Goal: Information Seeking & Learning: Learn about a topic

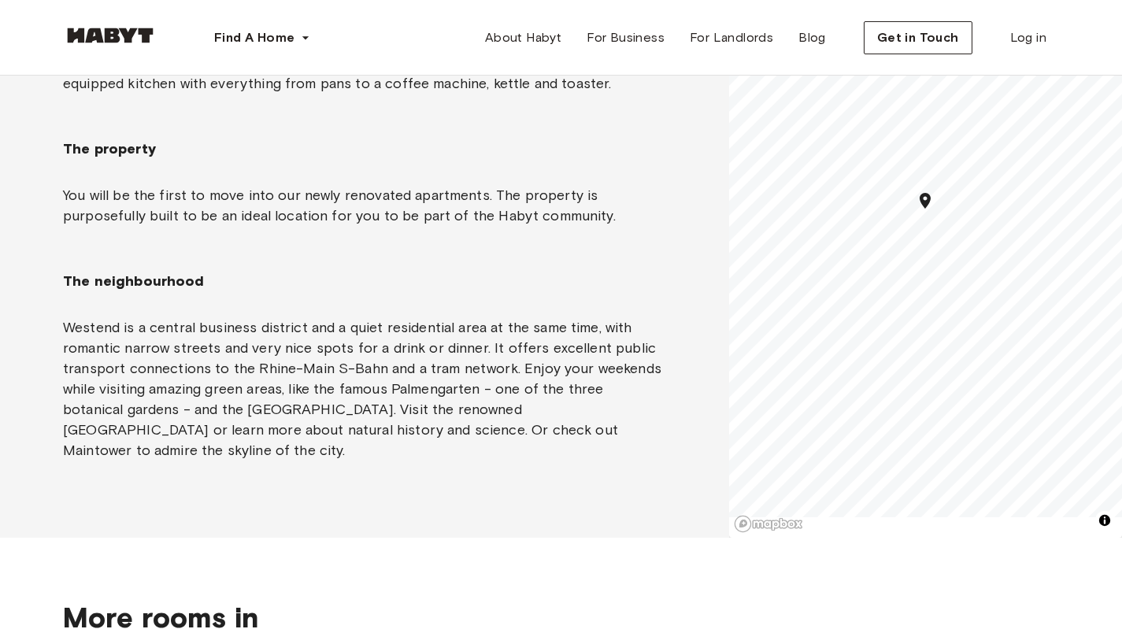
scroll to position [1181, 0]
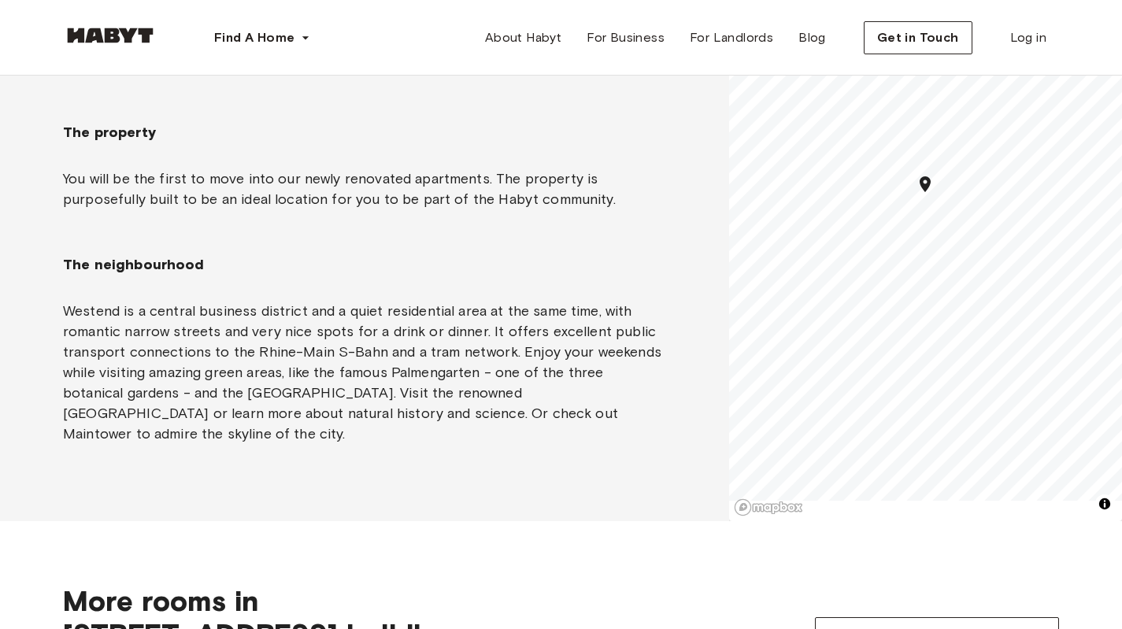
click at [69, 264] on span "The neighbourhood" at bounding box center [364, 264] width 603 height 19
drag, startPoint x: 69, startPoint y: 264, endPoint x: 165, endPoint y: 264, distance: 95.3
click at [165, 264] on span "The neighbourhood" at bounding box center [364, 264] width 603 height 19
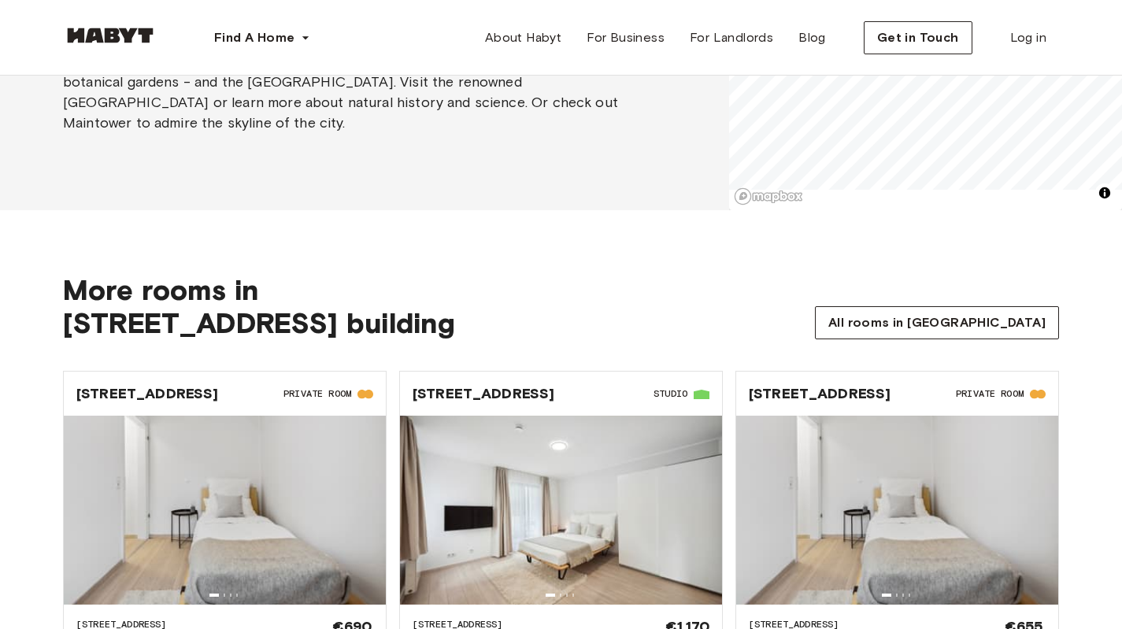
scroll to position [1496, 0]
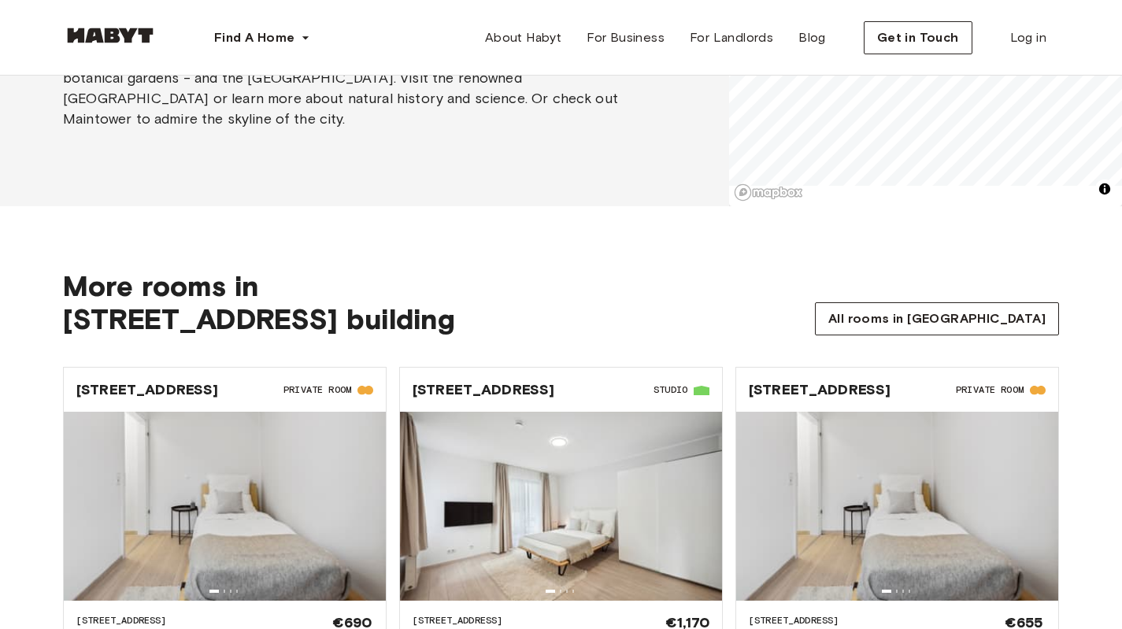
click at [109, 276] on span "More rooms in" at bounding box center [160, 285] width 195 height 33
drag, startPoint x: 109, startPoint y: 276, endPoint x: 381, endPoint y: 311, distance: 273.9
click at [381, 311] on div "More rooms in [STREET_ADDRESS] building" at bounding box center [259, 302] width 392 height 66
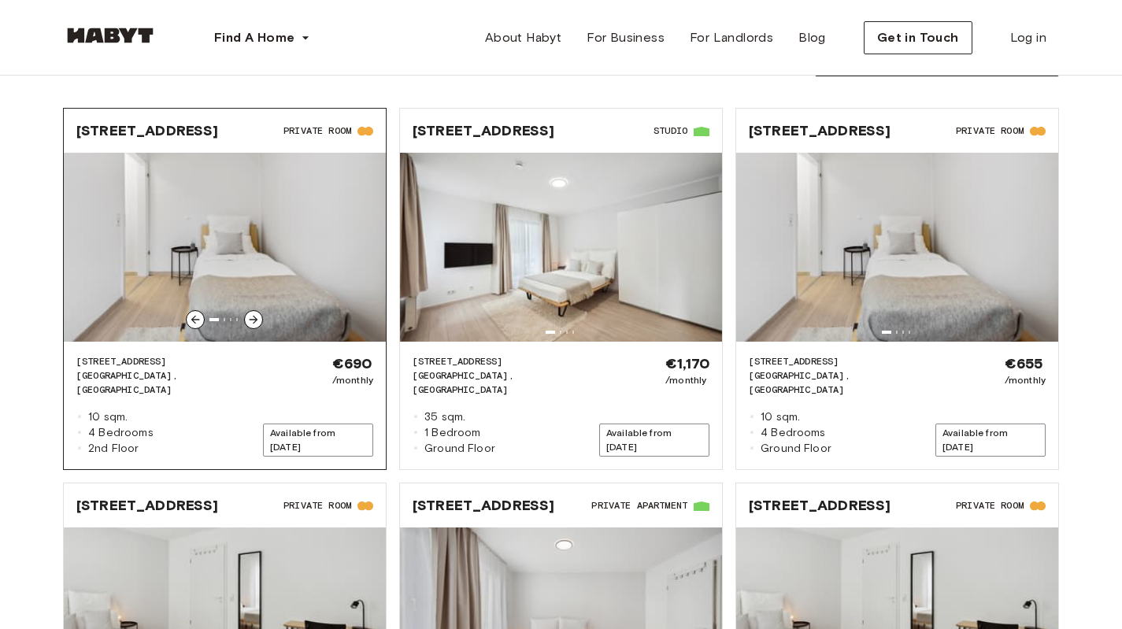
scroll to position [1654, 0]
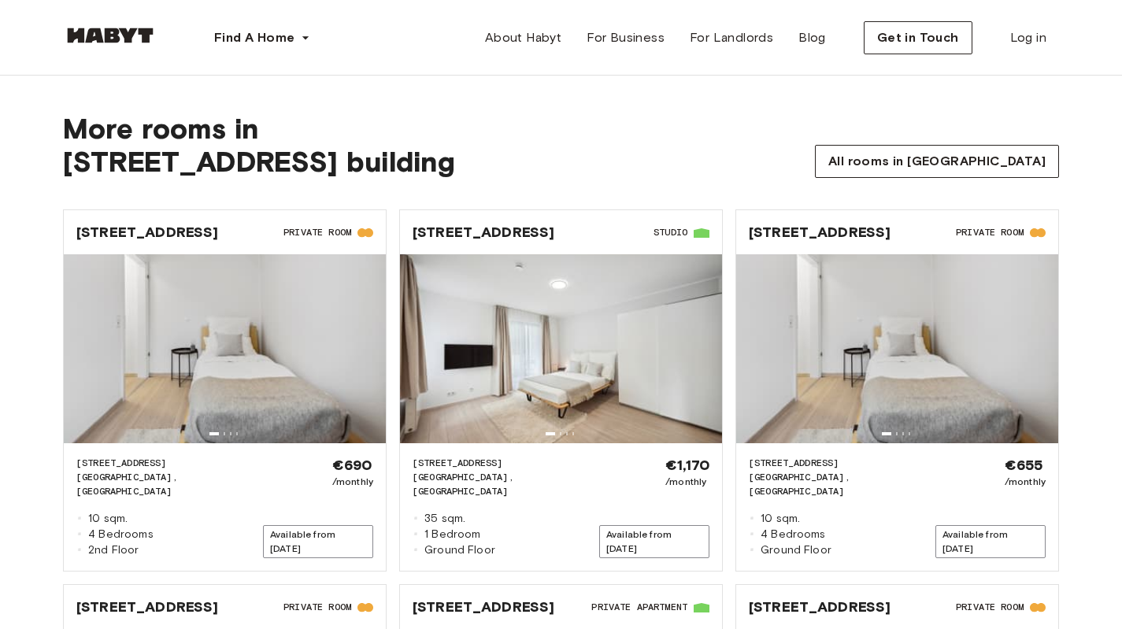
click at [28, 408] on div "More rooms in [STREET_ADDRESS]-10 building All rooms in [GEOGRAPHIC_DATA]-070-0…" at bounding box center [561, 529] width 1122 height 961
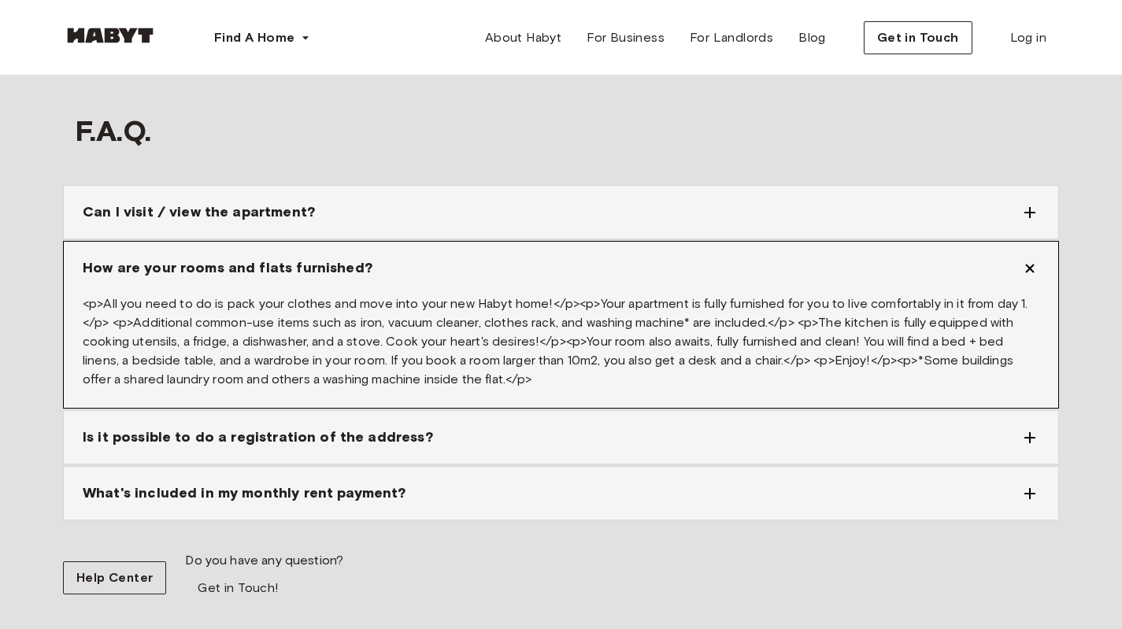
scroll to position [2677, 0]
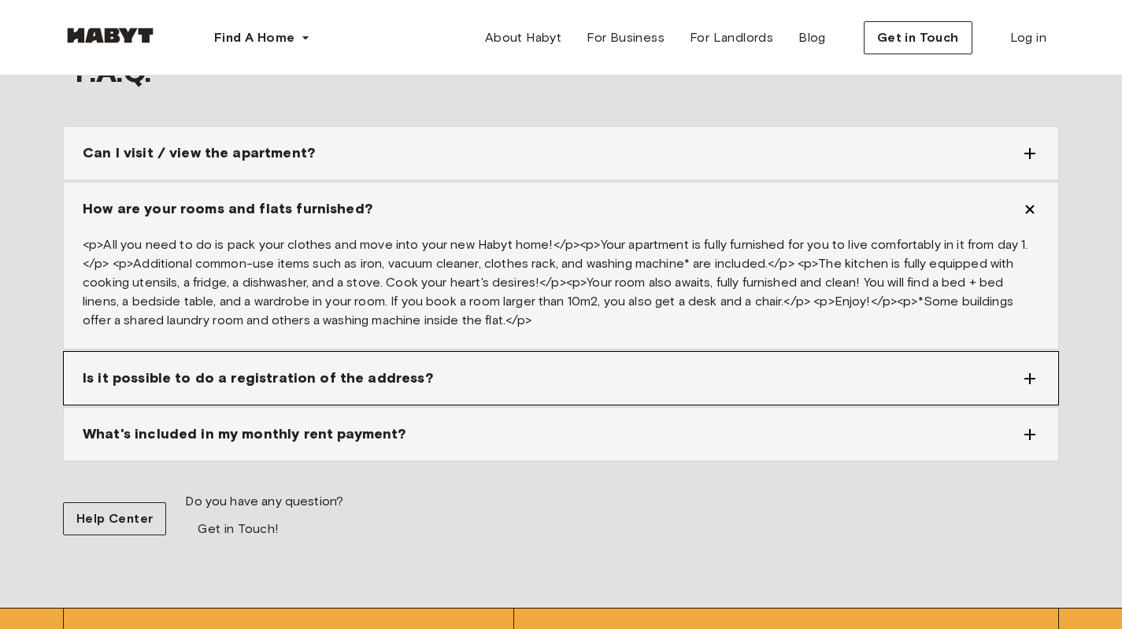
click at [305, 368] on span "Is it possible to do a registration of the address?" at bounding box center [258, 378] width 350 height 21
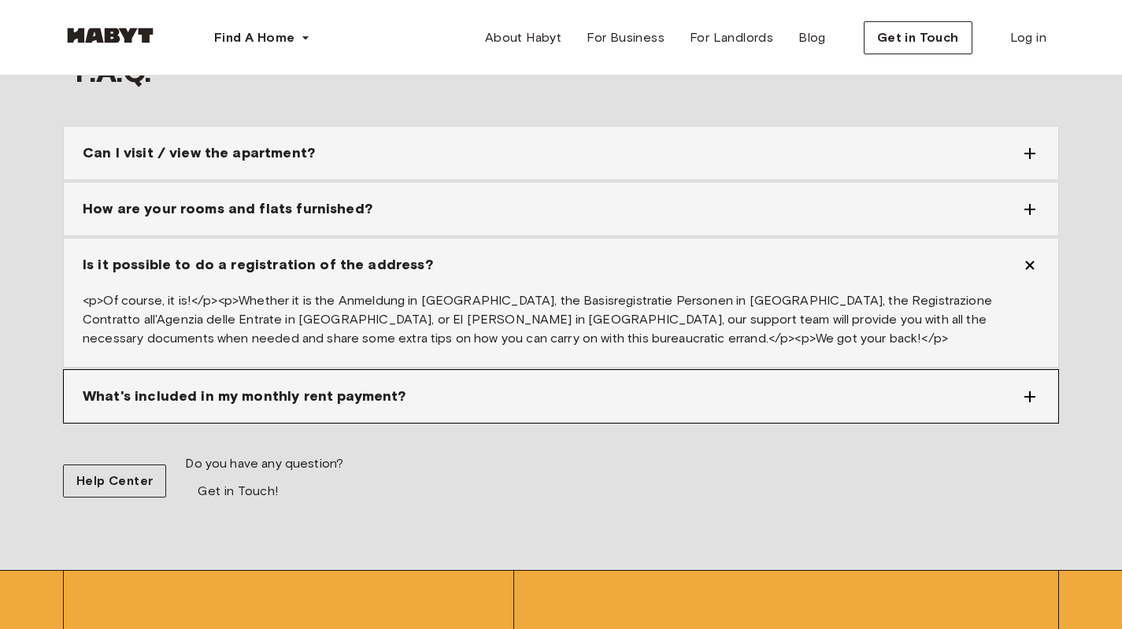
click at [359, 386] on span "What's included in my monthly rent payment?" at bounding box center [244, 396] width 323 height 21
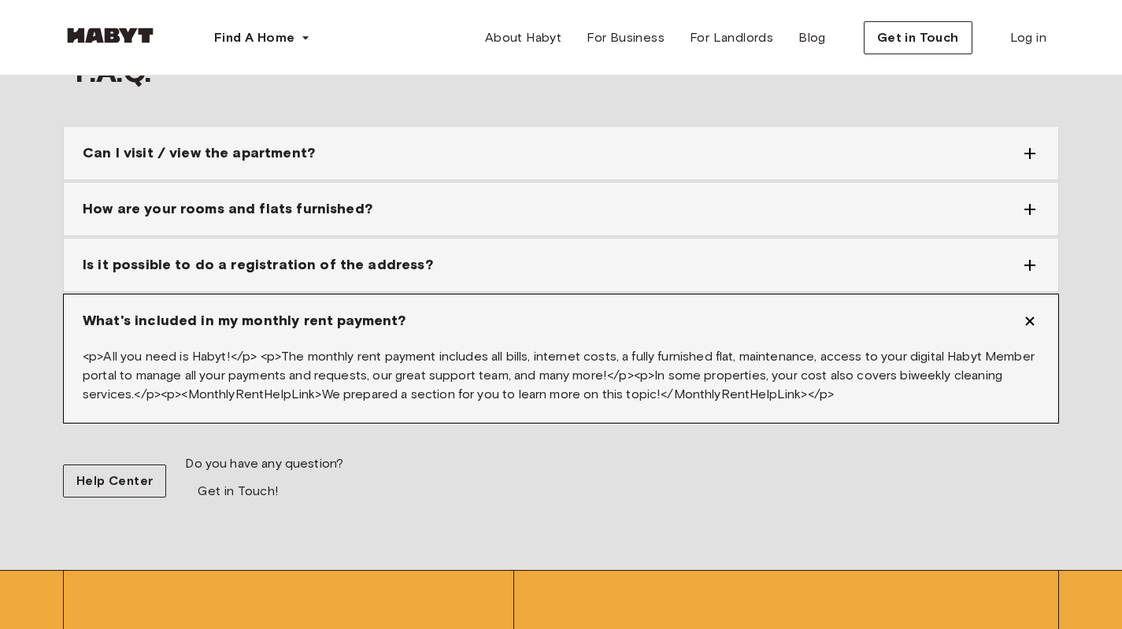
scroll to position [2598, 0]
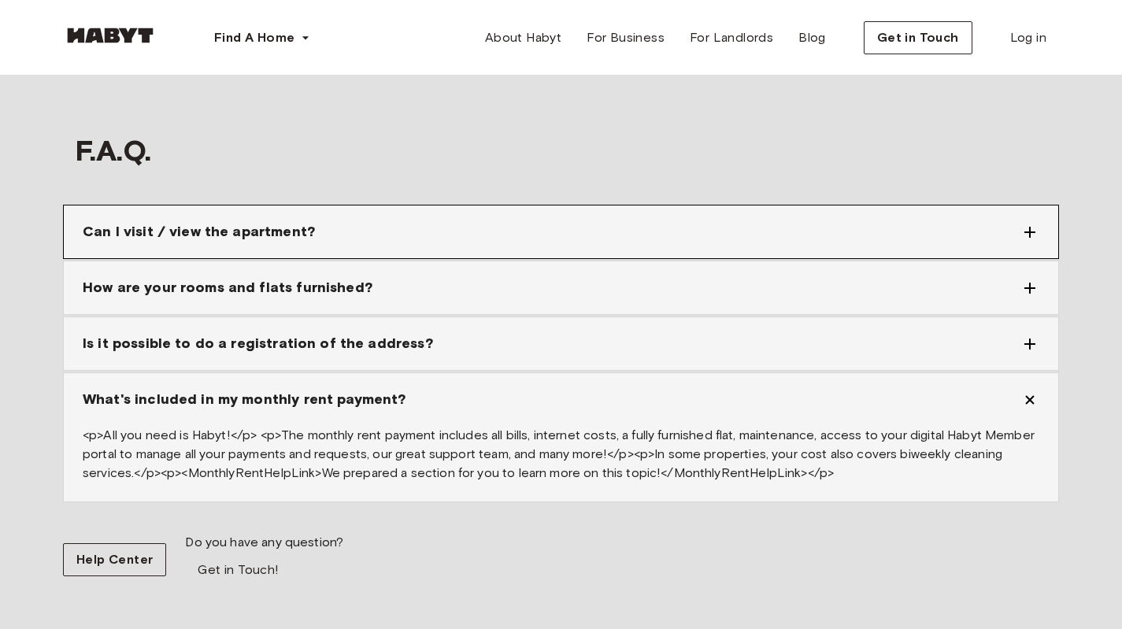
click at [269, 221] on span "Can I visit / view the apartment?" at bounding box center [199, 231] width 232 height 21
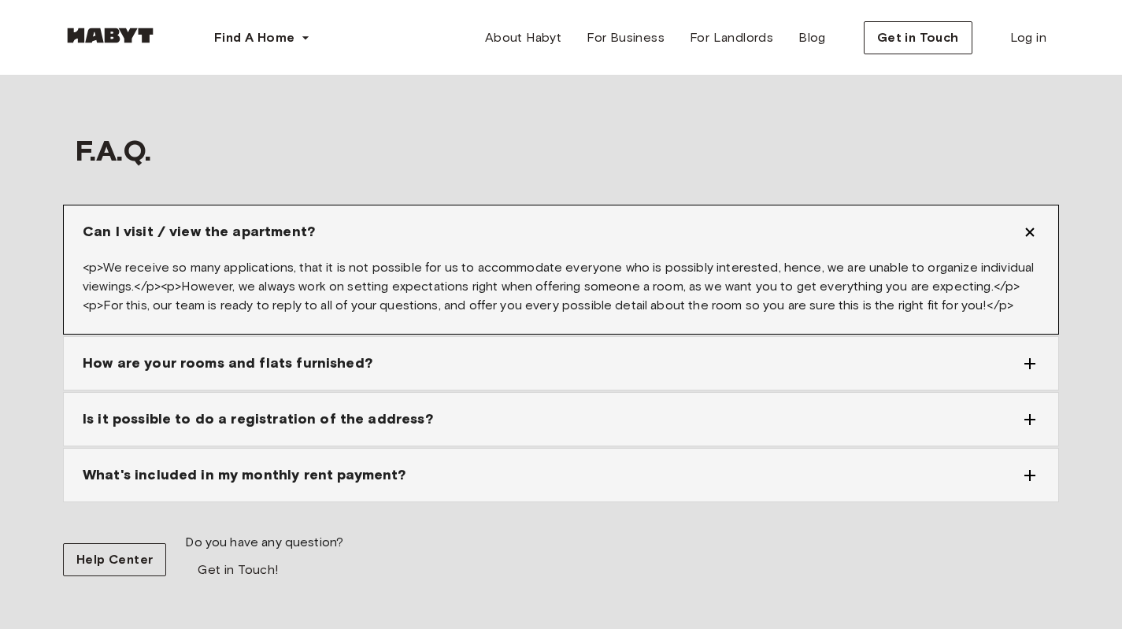
click at [109, 260] on span "<p>We receive so many applications, that it is not possible for us to accommoda…" at bounding box center [558, 286] width 951 height 53
drag, startPoint x: 109, startPoint y: 223, endPoint x: 259, endPoint y: 221, distance: 149.6
click at [259, 260] on span "<p>We receive so many applications, that it is not possible for us to accommoda…" at bounding box center [558, 286] width 951 height 53
click at [300, 260] on span "<p>We receive so many applications, that it is not possible for us to accommoda…" at bounding box center [558, 286] width 951 height 53
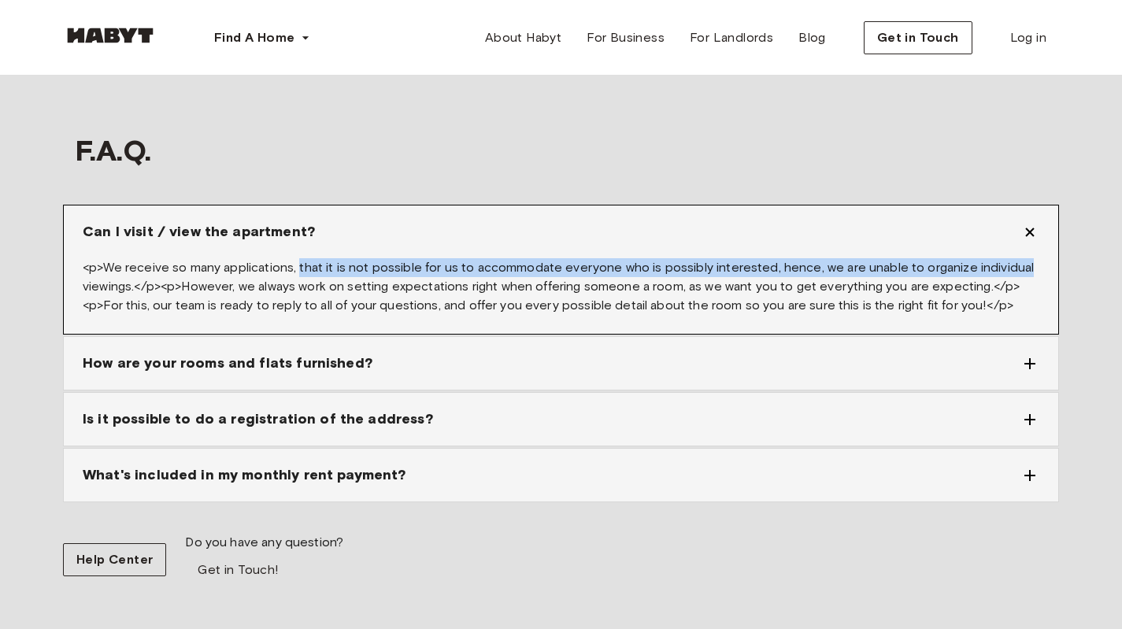
drag, startPoint x: 300, startPoint y: 219, endPoint x: 1027, endPoint y: 228, distance: 726.8
click at [1033, 258] on div "<p>We receive so many applications, that it is not possible for us to accommoda…" at bounding box center [561, 296] width 994 height 76
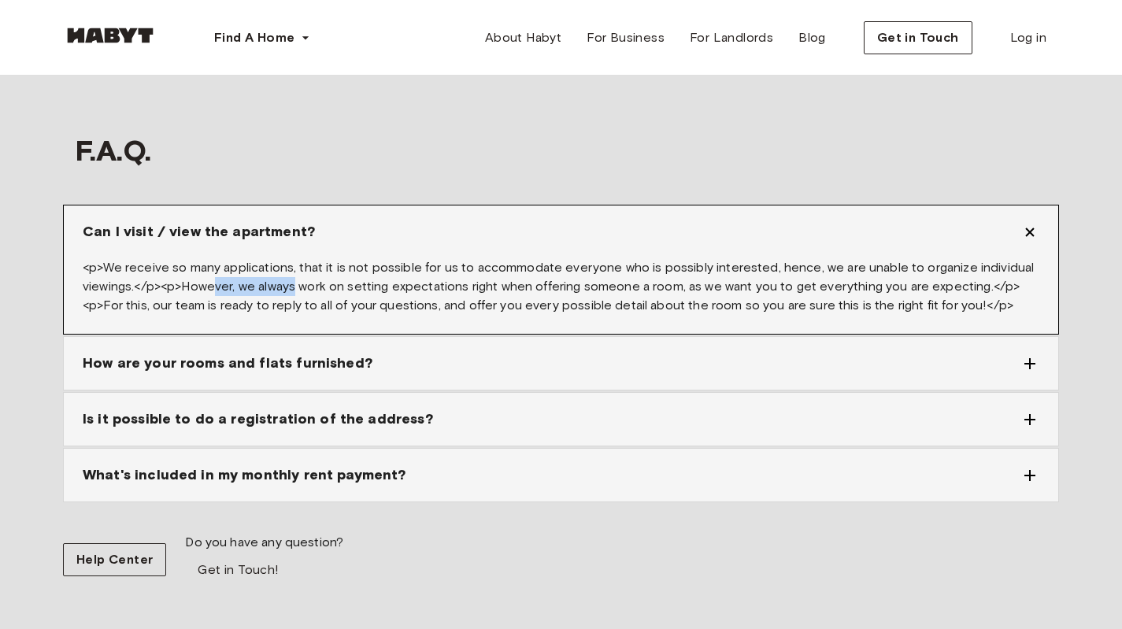
drag, startPoint x: 211, startPoint y: 238, endPoint x: 294, endPoint y: 239, distance: 83.5
click at [294, 260] on span "<p>We receive so many applications, that it is not possible for us to accommoda…" at bounding box center [558, 286] width 951 height 53
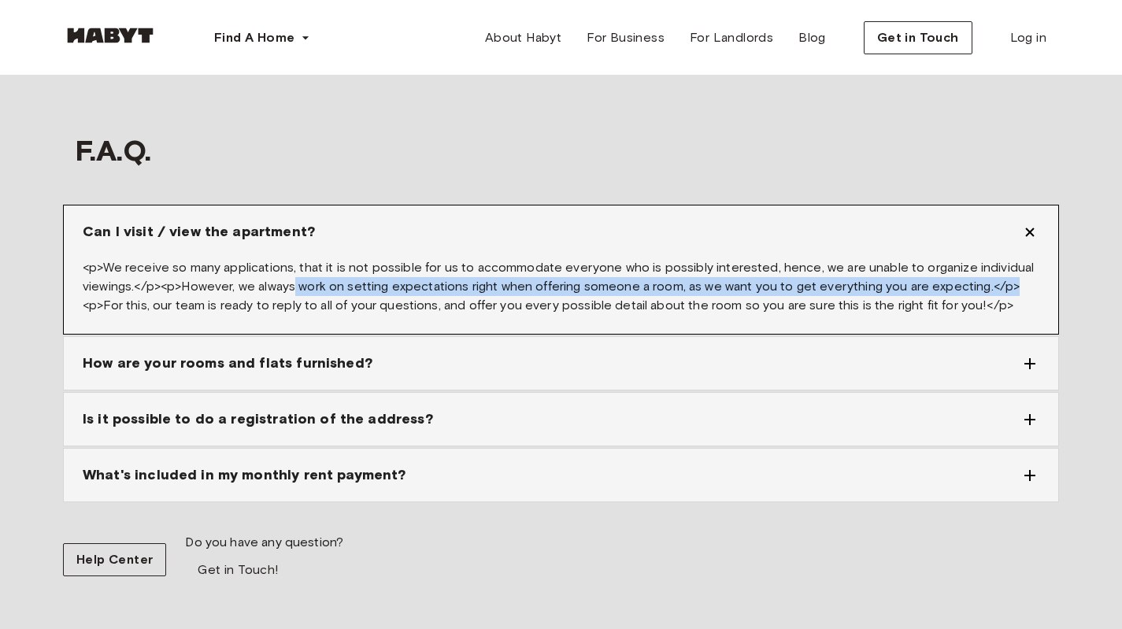
drag, startPoint x: 294, startPoint y: 239, endPoint x: 1002, endPoint y: 240, distance: 707.9
click at [1002, 260] on span "<p>We receive so many applications, that it is not possible for us to accommoda…" at bounding box center [558, 286] width 951 height 53
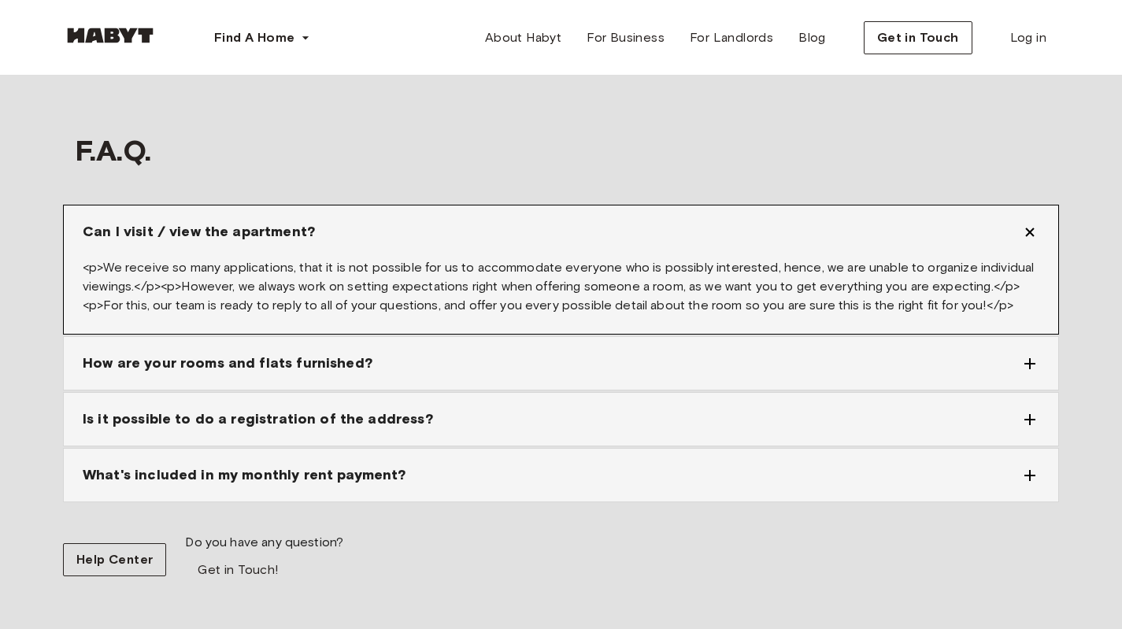
click at [131, 260] on span "<p>We receive so many applications, that it is not possible for us to accommoda…" at bounding box center [558, 286] width 951 height 53
drag, startPoint x: 128, startPoint y: 255, endPoint x: 412, endPoint y: 254, distance: 283.5
click at [412, 260] on span "<p>We receive so many applications, that it is not possible for us to accommoda…" at bounding box center [558, 286] width 951 height 53
click at [445, 260] on span "<p>We receive so many applications, that it is not possible for us to accommoda…" at bounding box center [558, 286] width 951 height 53
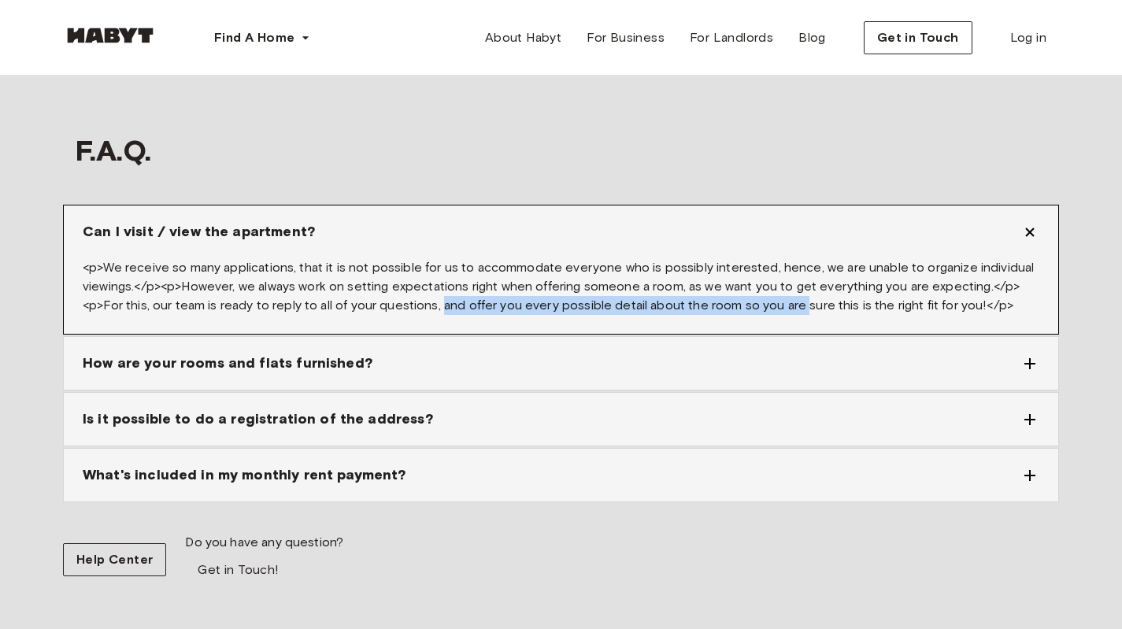
drag, startPoint x: 445, startPoint y: 254, endPoint x: 791, endPoint y: 260, distance: 345.7
click at [804, 260] on span "<p>We receive so many applications, that it is not possible for us to accommoda…" at bounding box center [558, 286] width 951 height 53
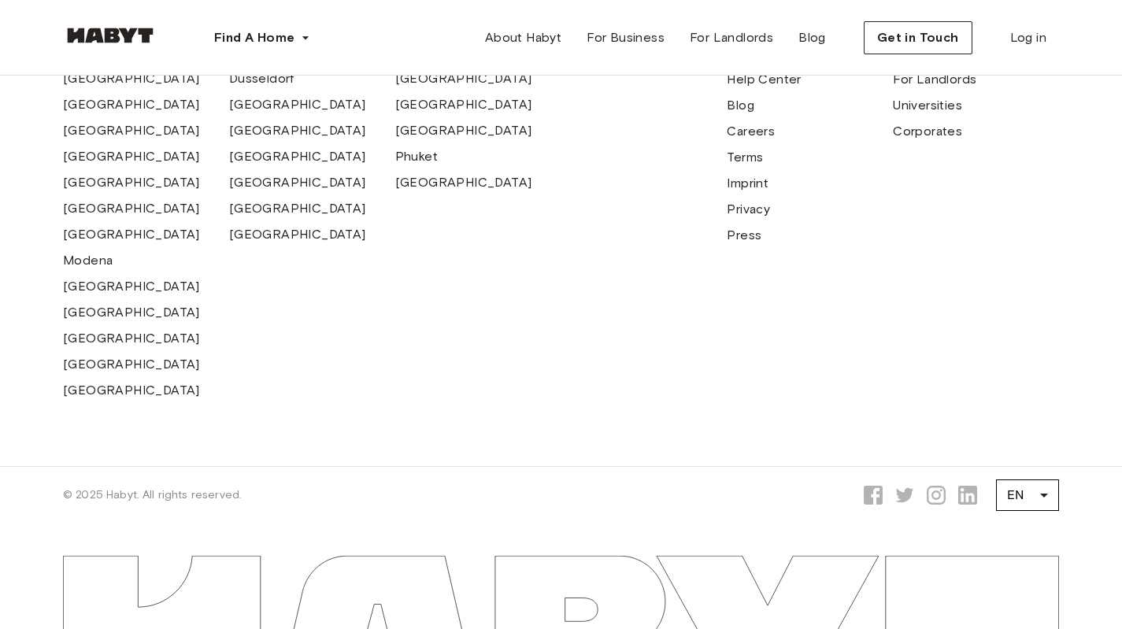
scroll to position [3791, 0]
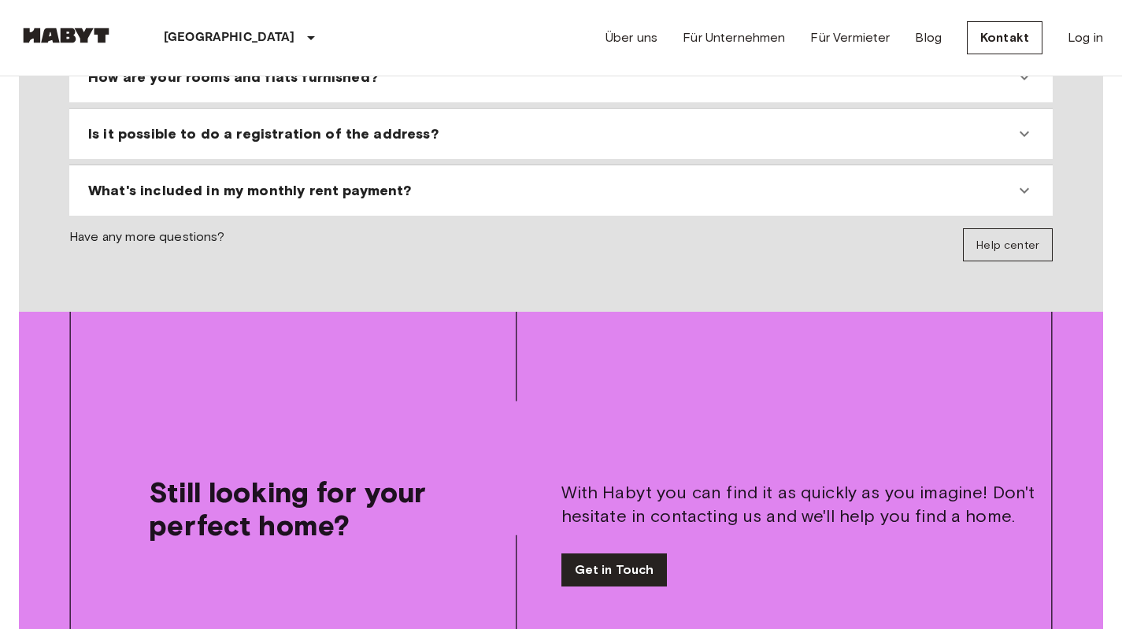
scroll to position [1808, 0]
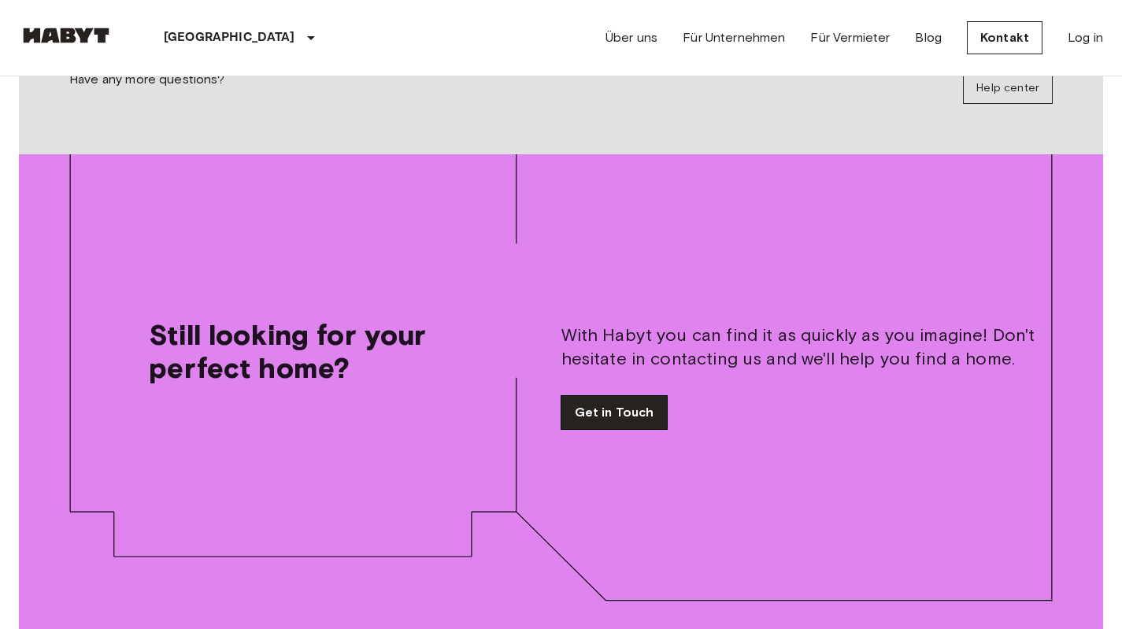
click at [578, 396] on link "Get in Touch" at bounding box center [614, 412] width 106 height 33
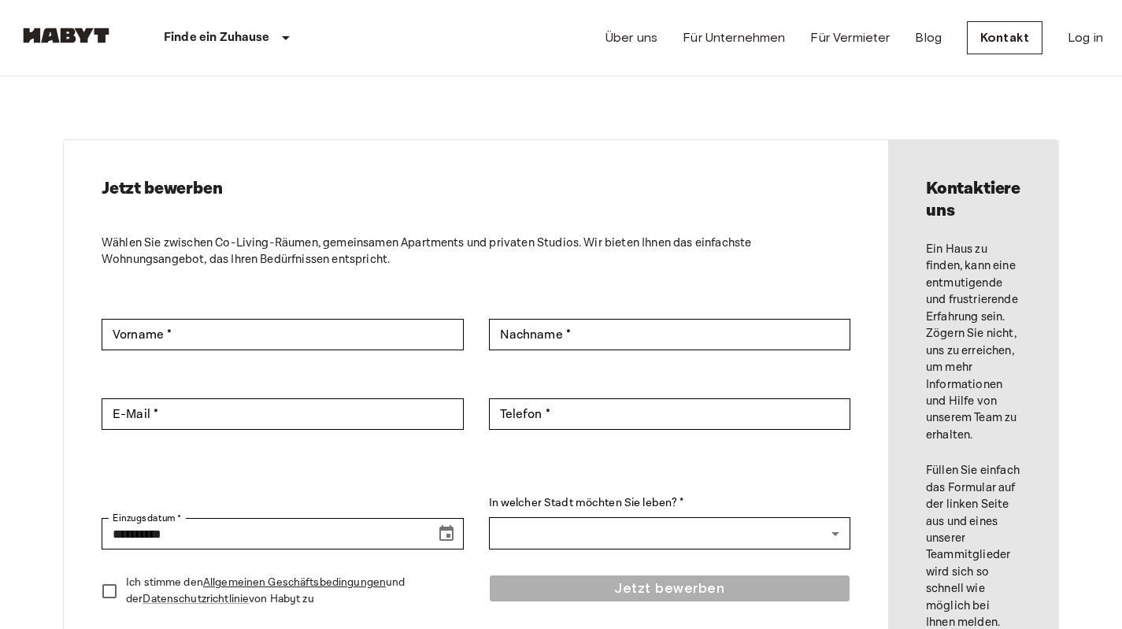
click at [119, 231] on div "**********" at bounding box center [476, 404] width 824 height 529
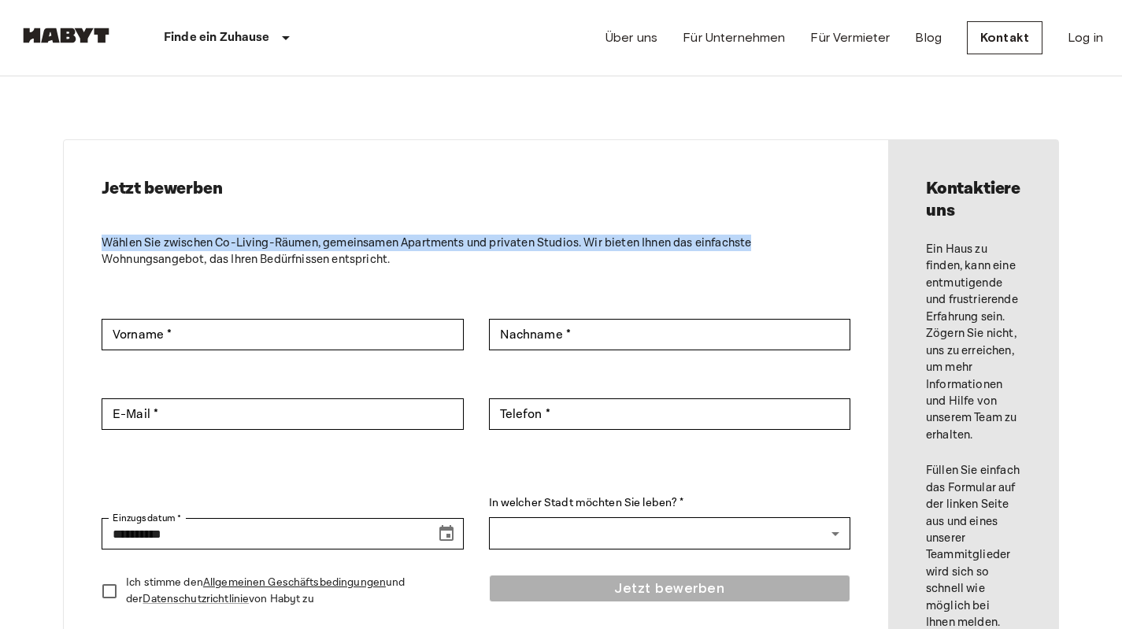
drag, startPoint x: 119, startPoint y: 231, endPoint x: 721, endPoint y: 241, distance: 602.4
click at [721, 241] on div "**********" at bounding box center [476, 404] width 824 height 529
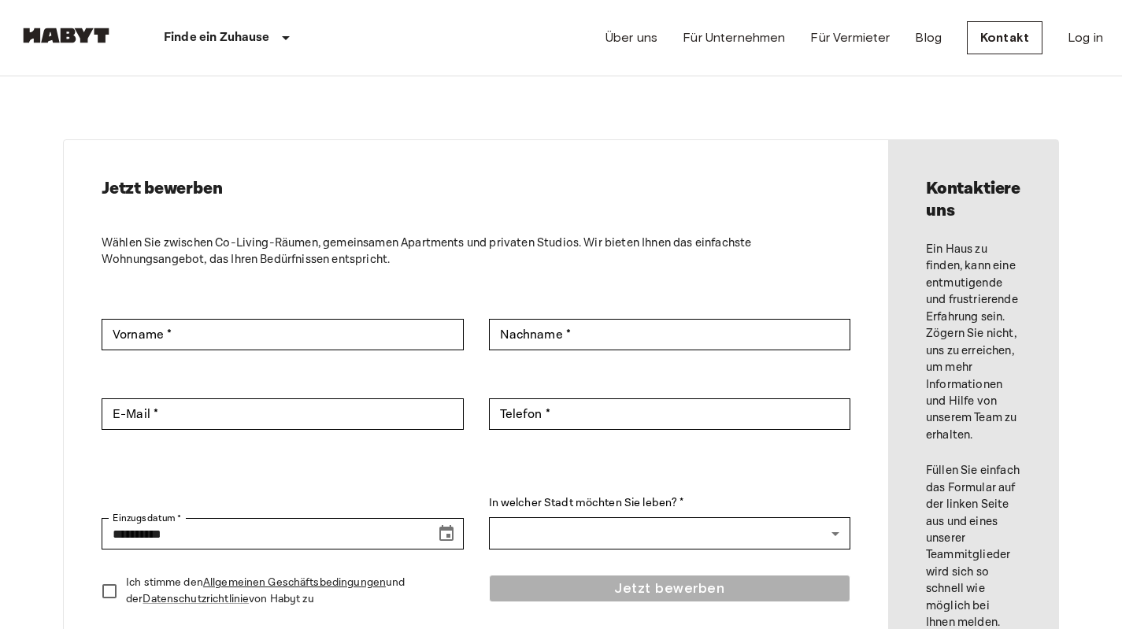
click at [133, 263] on p "Wählen Sie zwischen Co-Living-Räumen, gemeinsamen Apartments und privaten Studi…" at bounding box center [476, 252] width 749 height 34
drag, startPoint x: 133, startPoint y: 263, endPoint x: 422, endPoint y: 265, distance: 289.0
click at [422, 265] on p "Wählen Sie zwischen Co-Living-Räumen, gemeinsamen Apartments und privaten Studi…" at bounding box center [476, 252] width 749 height 34
click at [935, 253] on p "Ein Haus zu finden, kann eine entmutigende und frustrierende Erfahrung sein. Zö…" at bounding box center [973, 342] width 94 height 202
drag, startPoint x: 935, startPoint y: 253, endPoint x: 990, endPoint y: 250, distance: 54.4
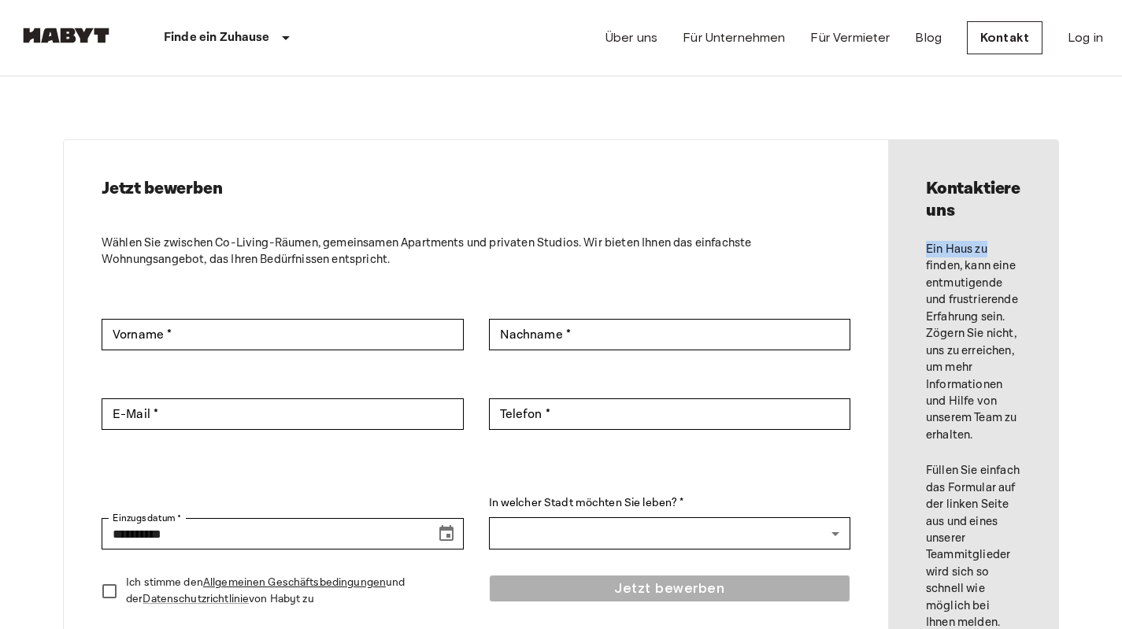
click at [990, 250] on p "Ein Haus zu finden, kann eine entmutigende und frustrierende Erfahrung sein. Zö…" at bounding box center [973, 342] width 94 height 202
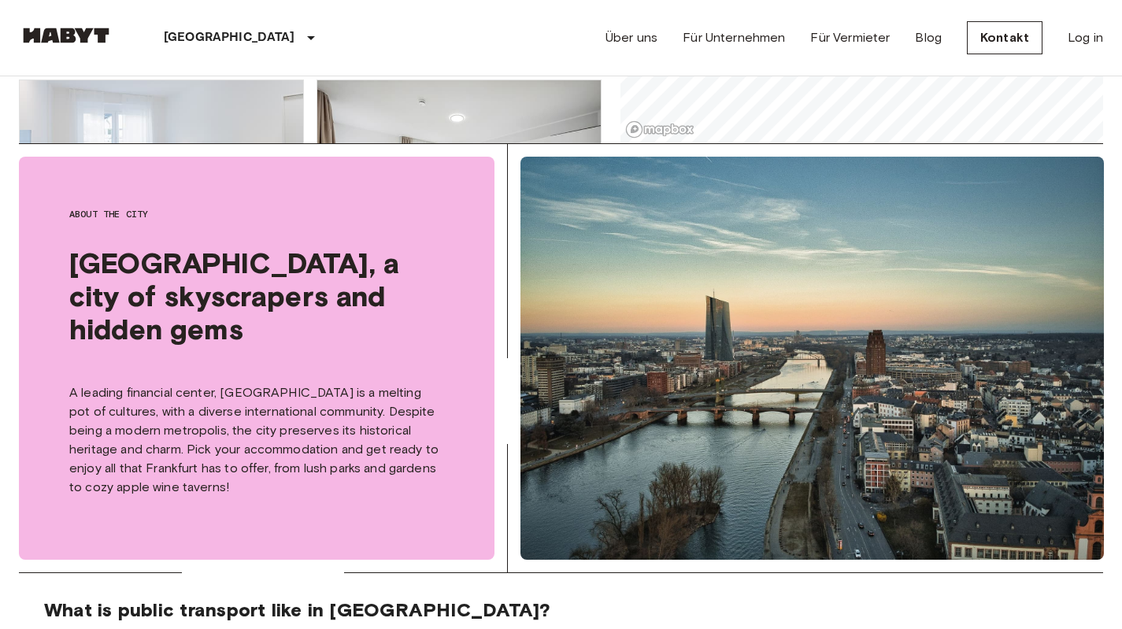
scroll to position [469, 0]
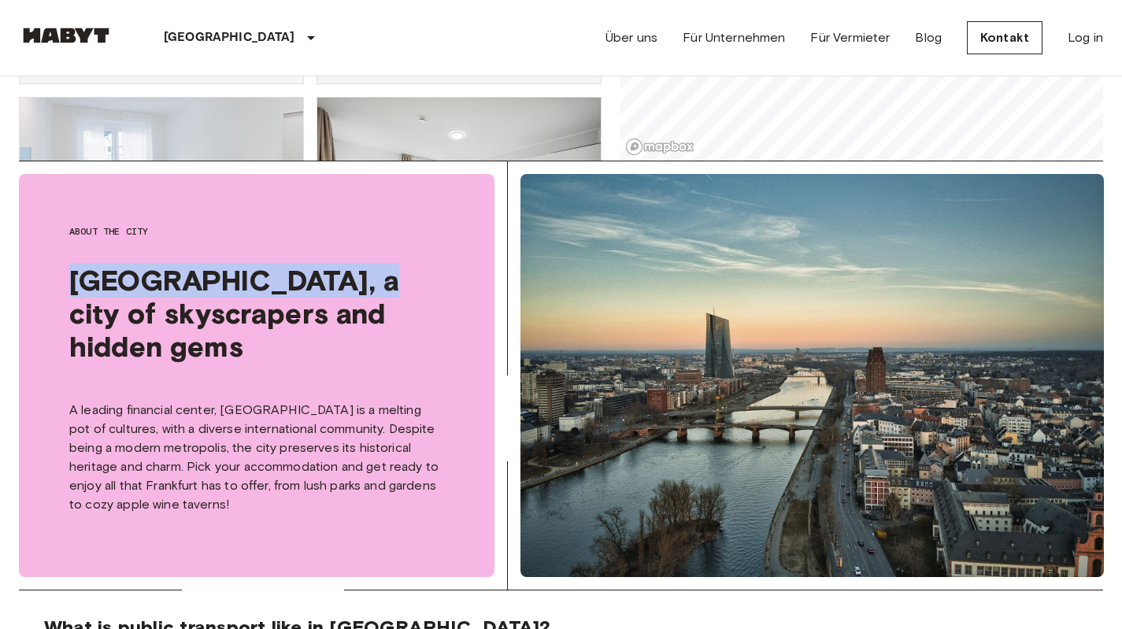
drag, startPoint x: 57, startPoint y: 289, endPoint x: 497, endPoint y: 276, distance: 440.3
click at [497, 276] on div "About the city Frankfurt, a city of skyscrapers and hidden gems A leading finan…" at bounding box center [263, 375] width 488 height 428
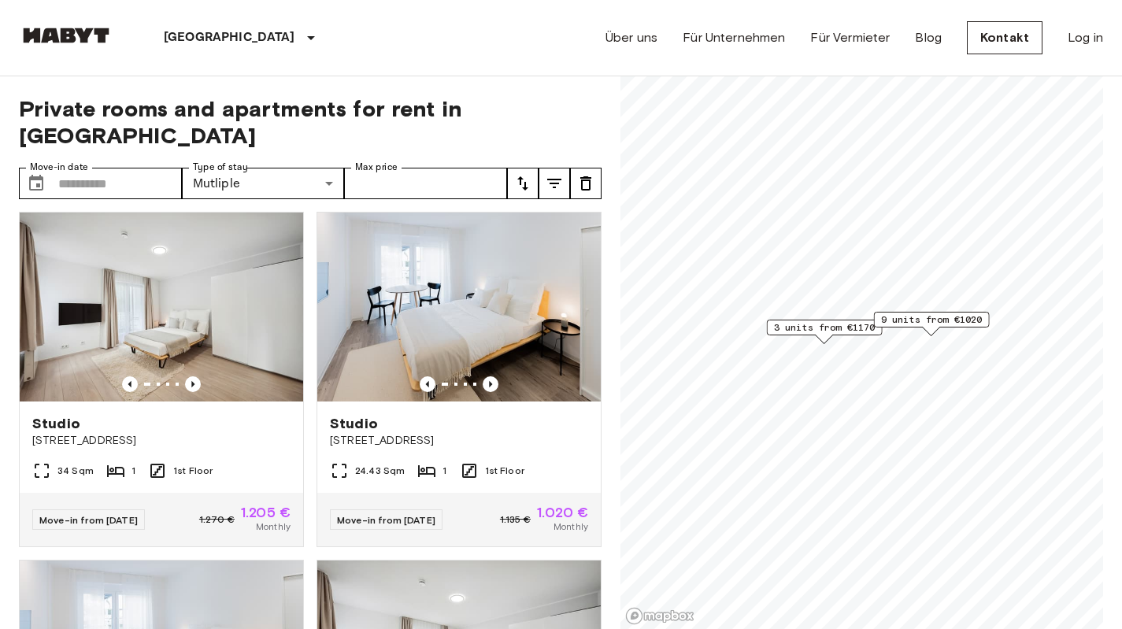
scroll to position [0, 0]
